Goal: Find specific fact: Find specific fact

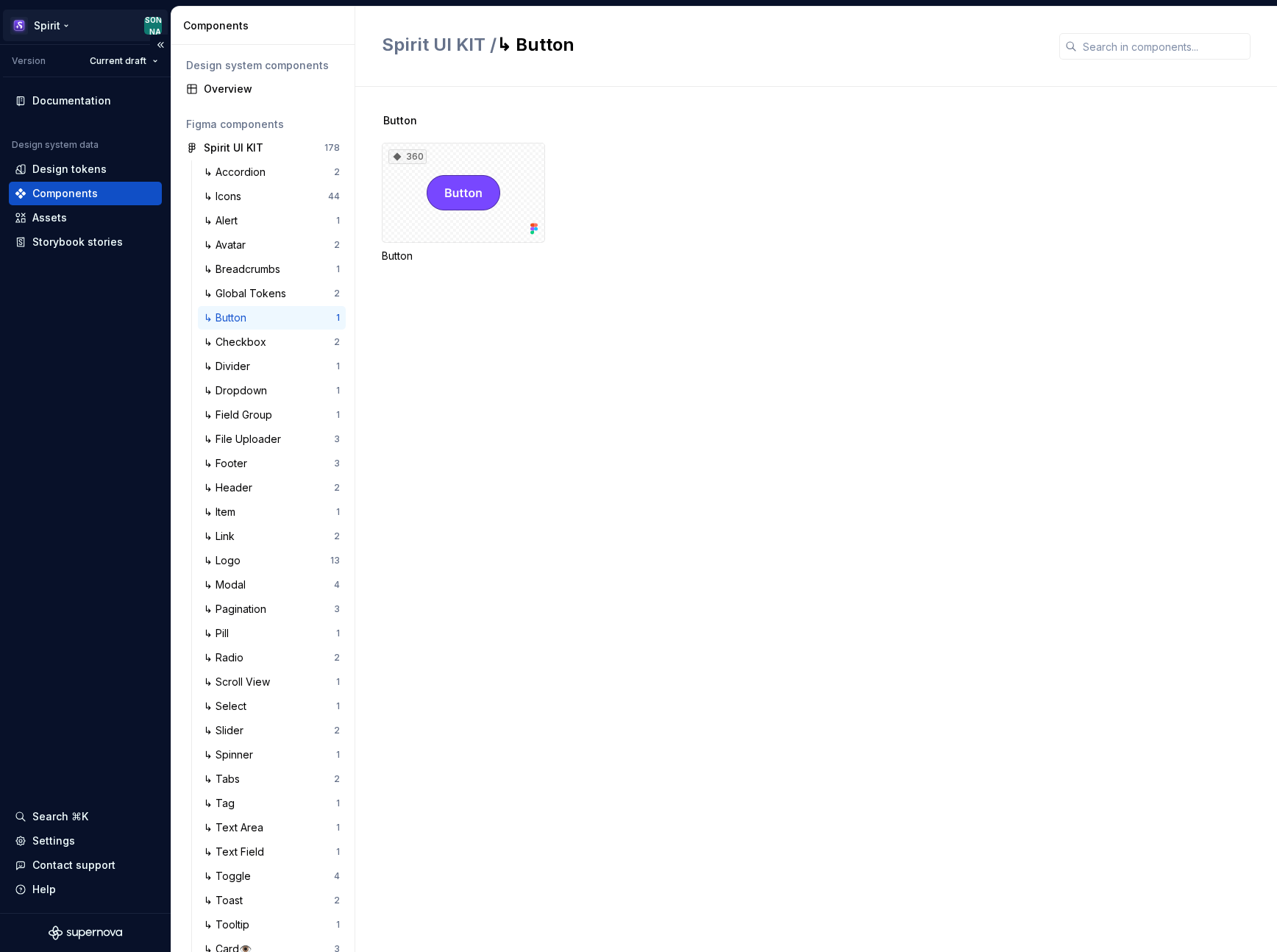
click at [59, 27] on html "Spirit [PERSON_NAME] Version Current draft Documentation Design system data Des…" at bounding box center [638, 476] width 1277 height 952
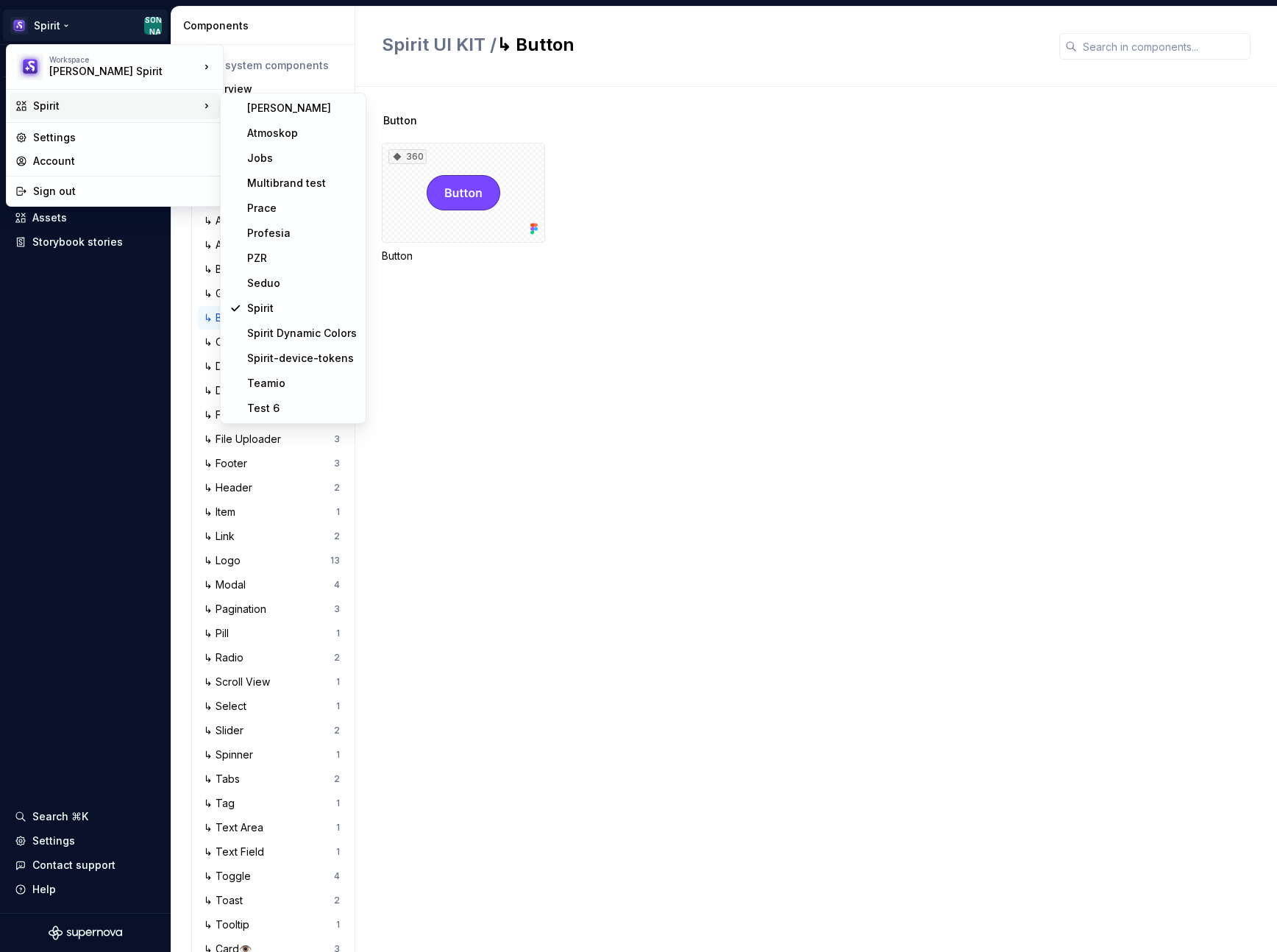
click at [70, 111] on div "Spirit" at bounding box center [115, 105] width 166 height 15
click at [266, 206] on div "Prace" at bounding box center [302, 208] width 109 height 15
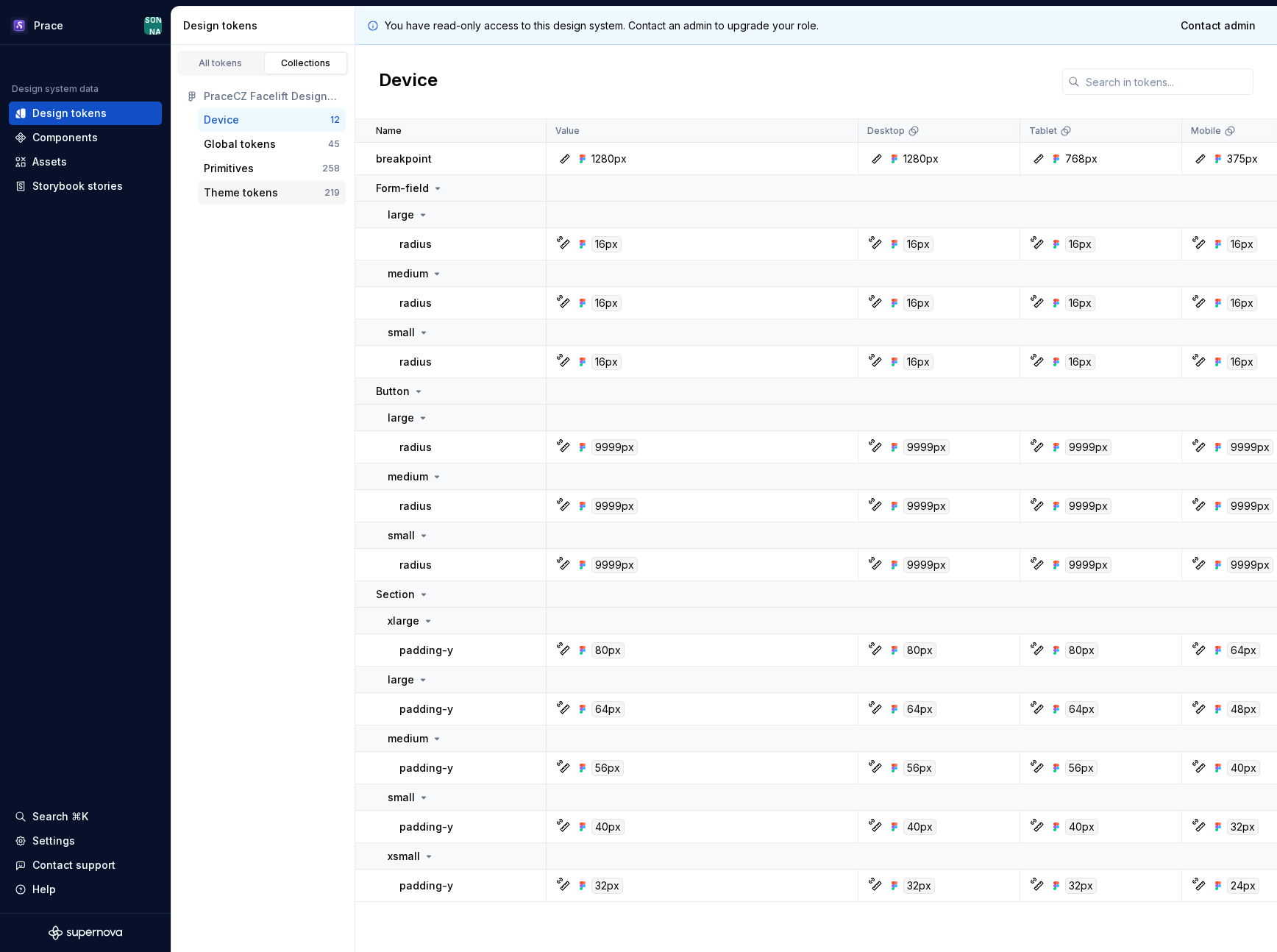
click at [236, 189] on div "Theme tokens" at bounding box center [241, 192] width 75 height 15
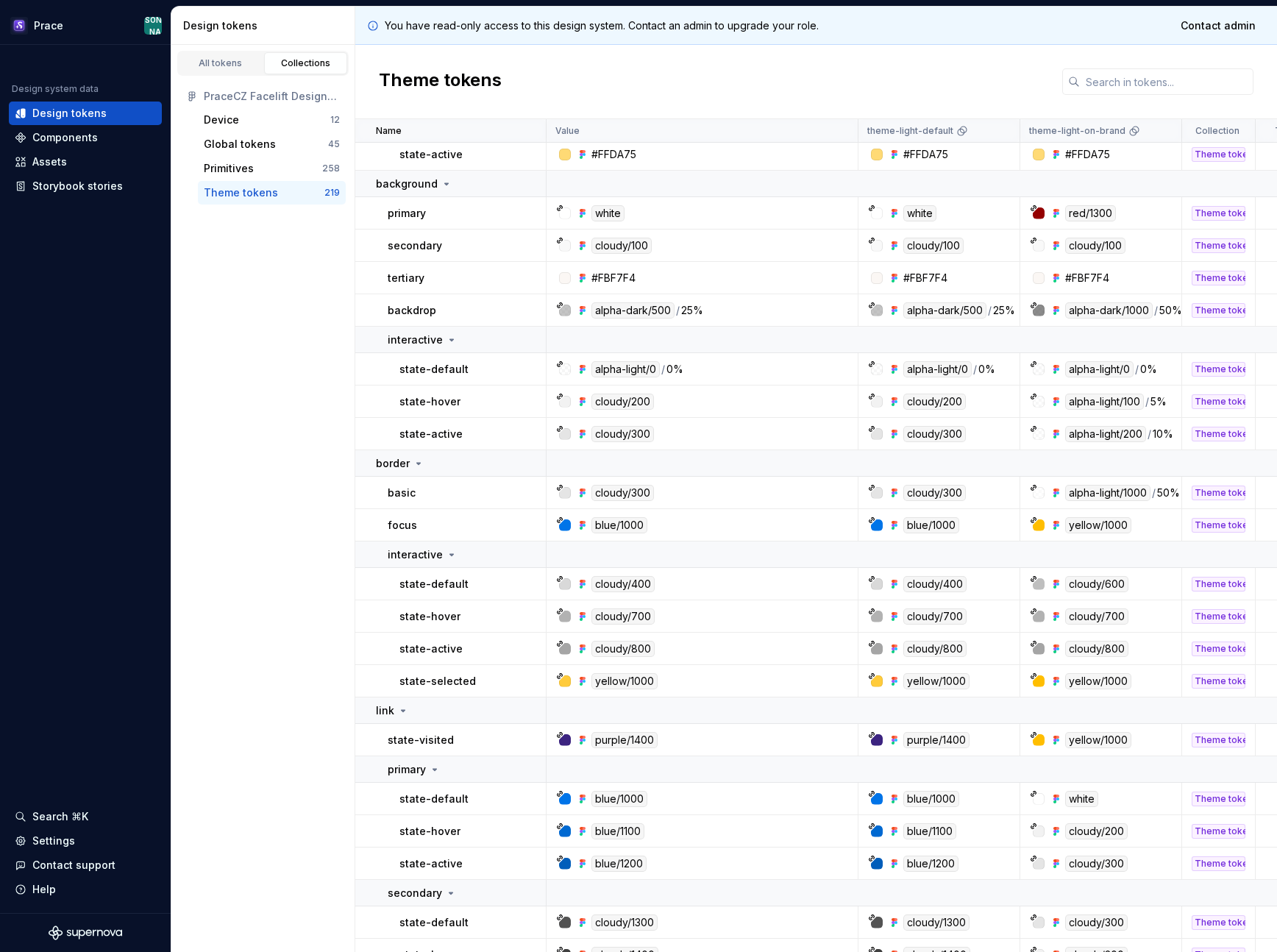
scroll to position [2016, 0]
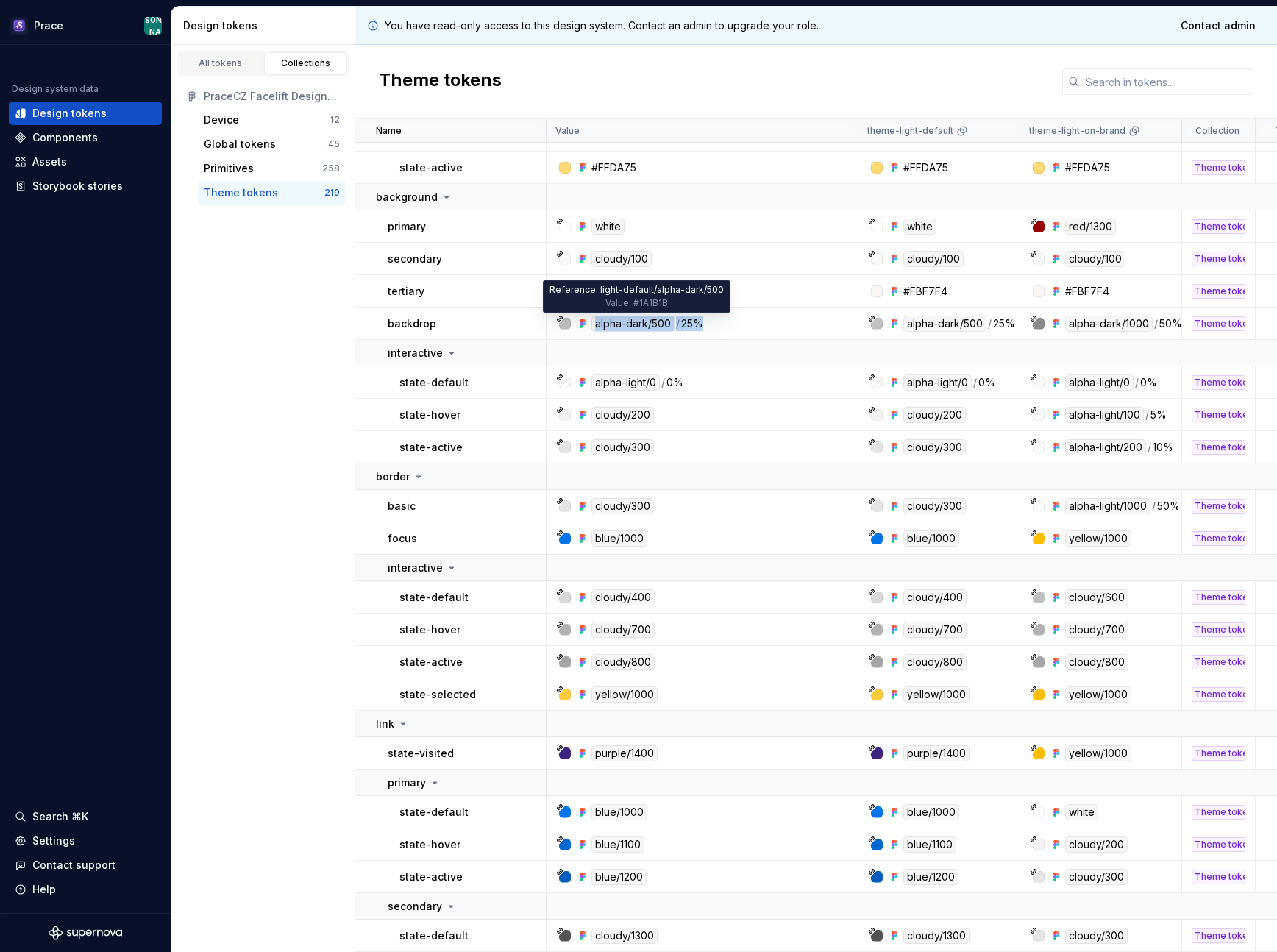
drag, startPoint x: 725, startPoint y: 325, endPoint x: 592, endPoint y: 330, distance: 133.1
click at [592, 330] on div "alpha-dark/500 / 25%" at bounding box center [706, 323] width 301 height 16
copy div "alpha-dark/500 / 25%"
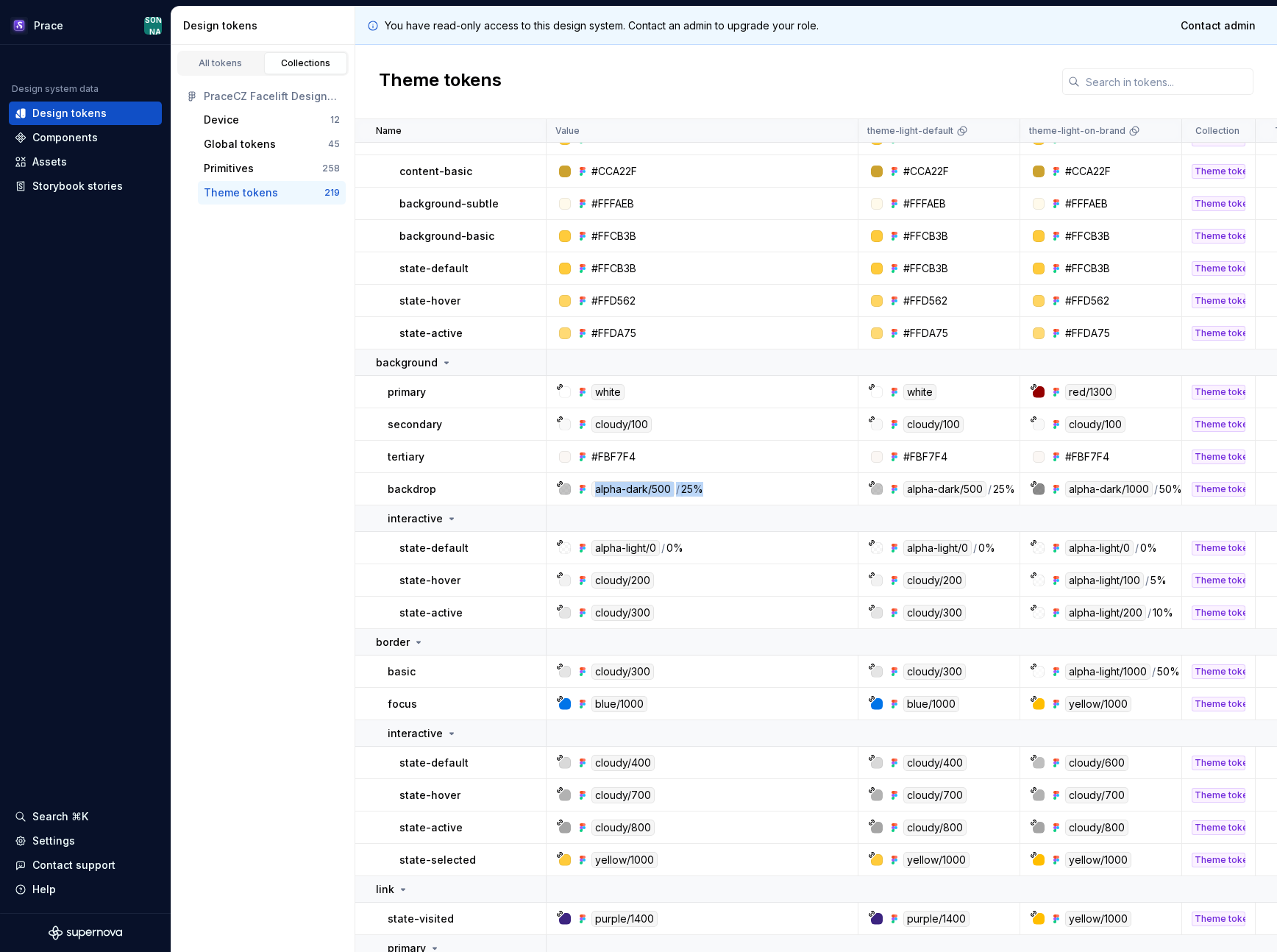
scroll to position [1807, 0]
